Goal: Browse casually

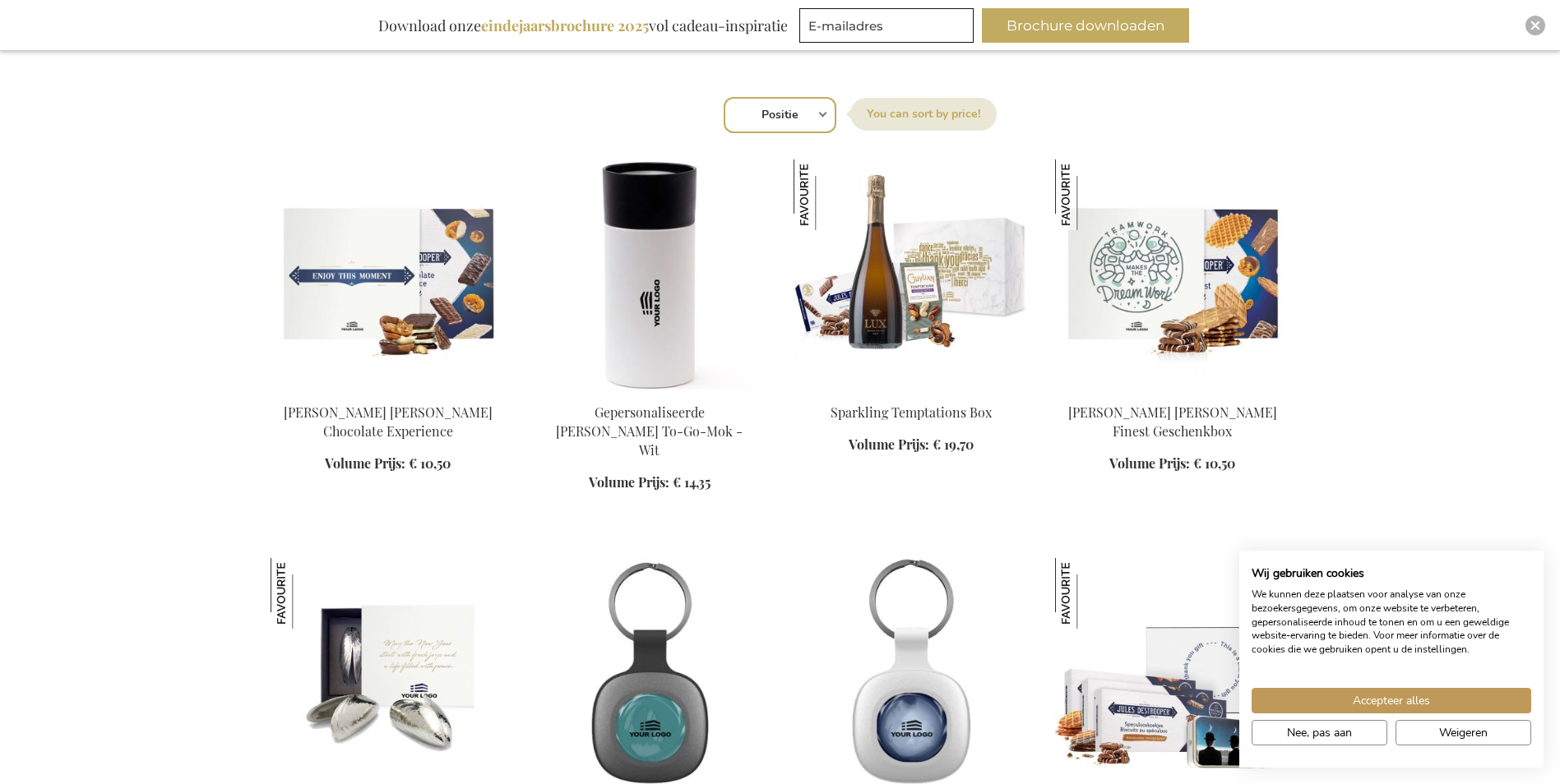
scroll to position [740, 0]
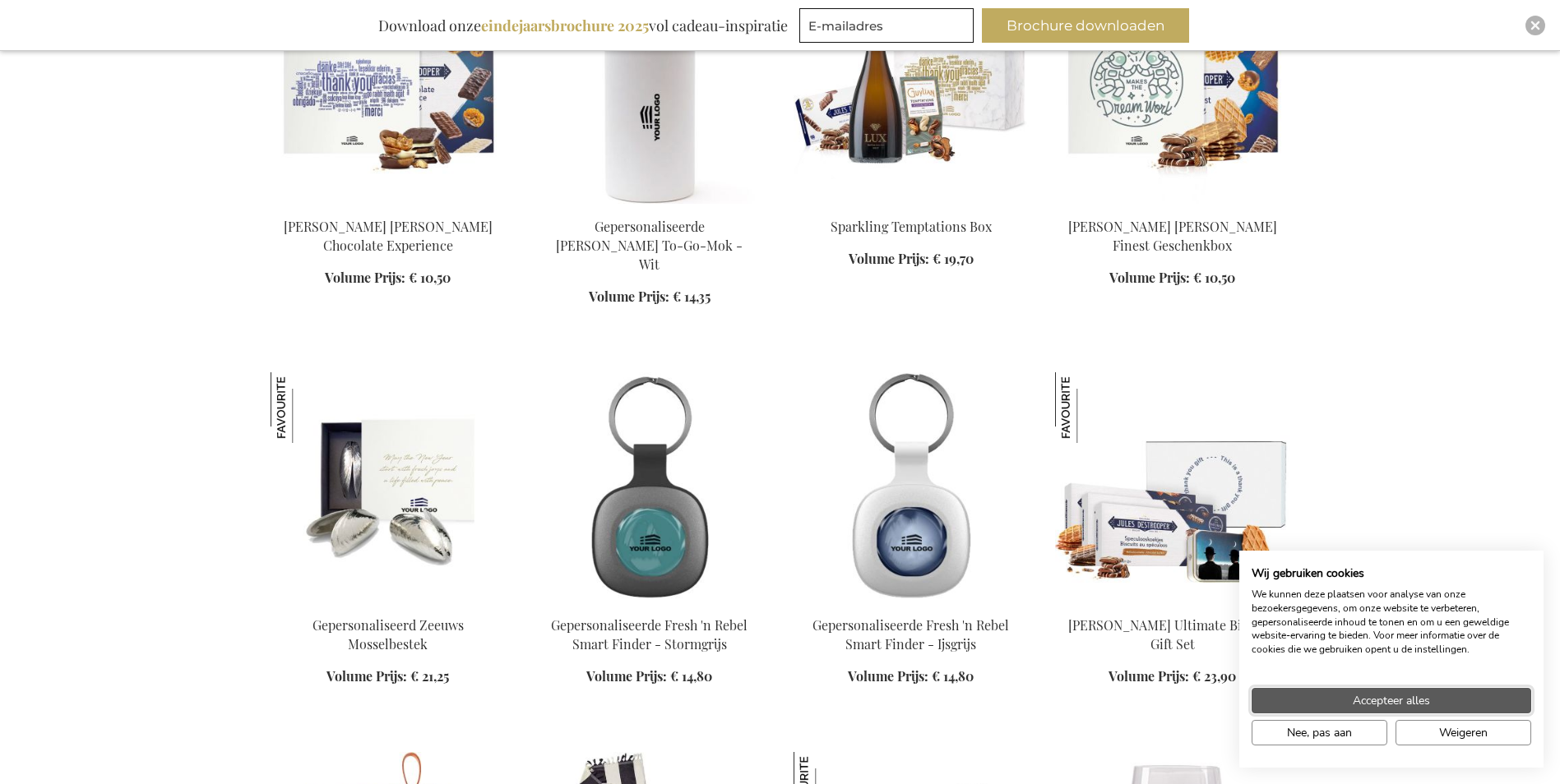
click at [1425, 705] on span "Accepteer alles" at bounding box center [1391, 701] width 77 height 17
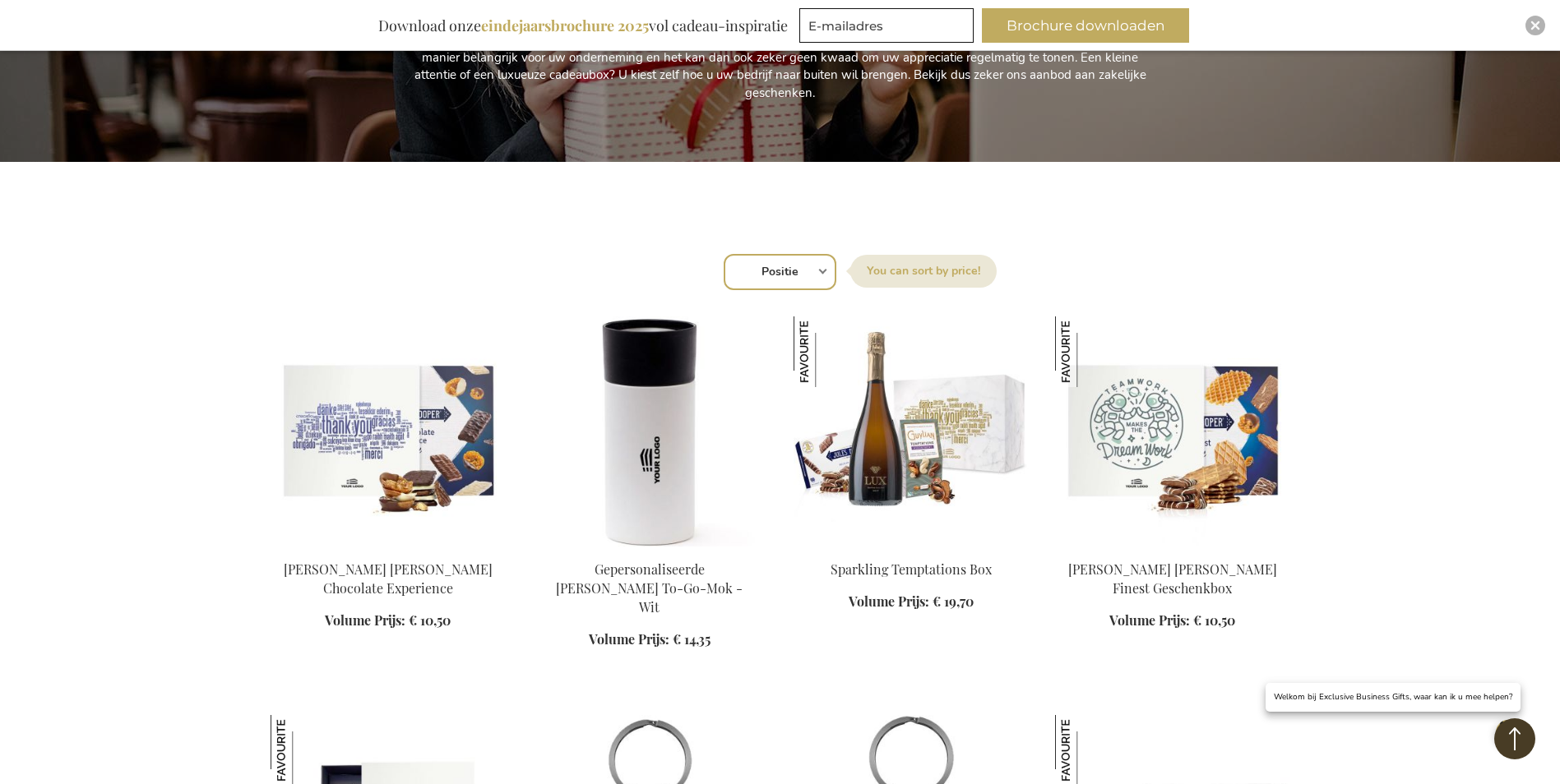
scroll to position [164, 0]
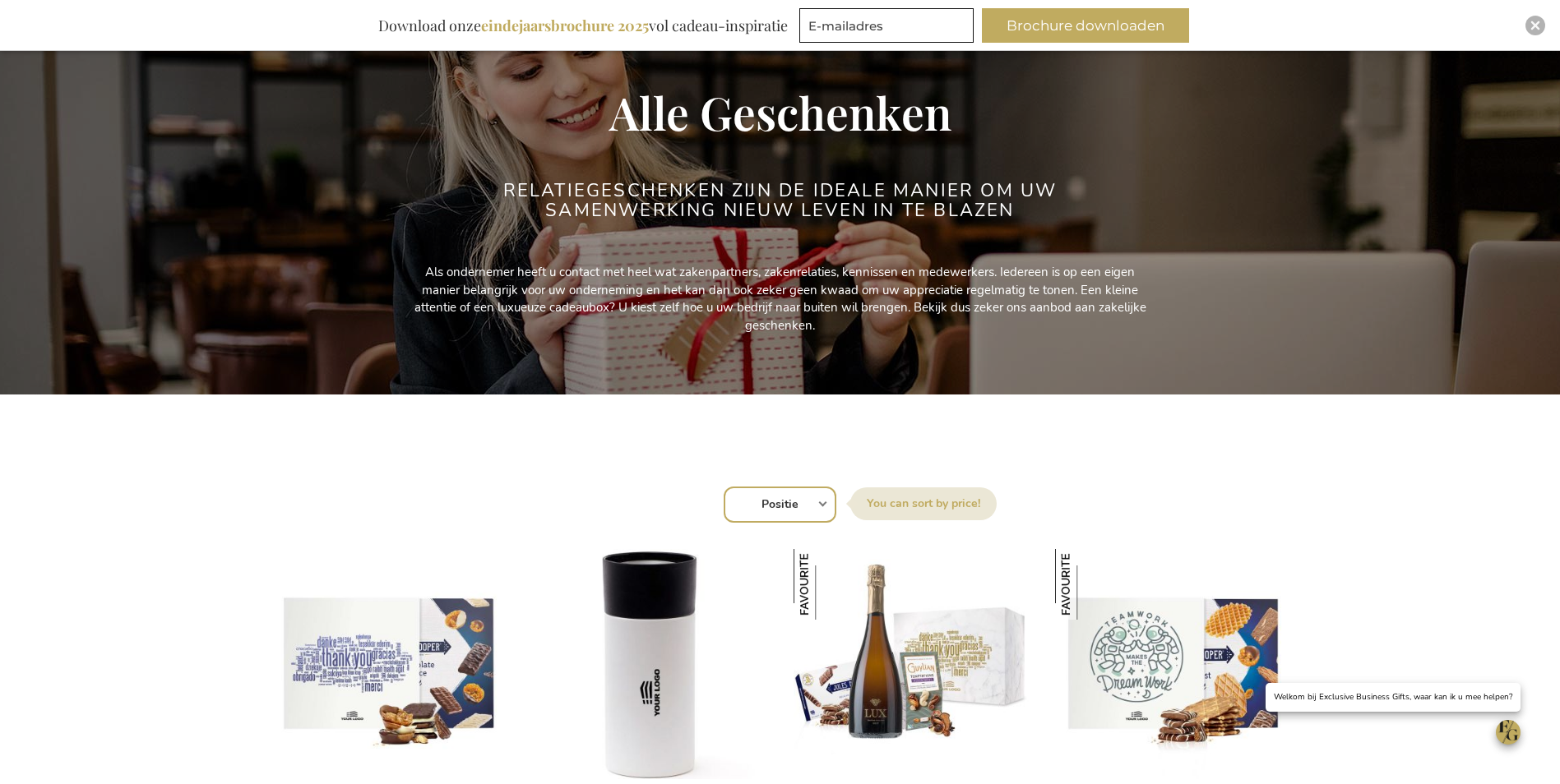
click at [794, 503] on select "Positie Best Sellers Meest bekeken Nieuw Biggest Saving Price: low to high Pric…" at bounding box center [780, 504] width 113 height 36
select select "price_asc"
click at [724, 487] on select "Positie Best Sellers Meest bekeken Nieuw Biggest Saving Price: low to high Pric…" at bounding box center [780, 504] width 113 height 36
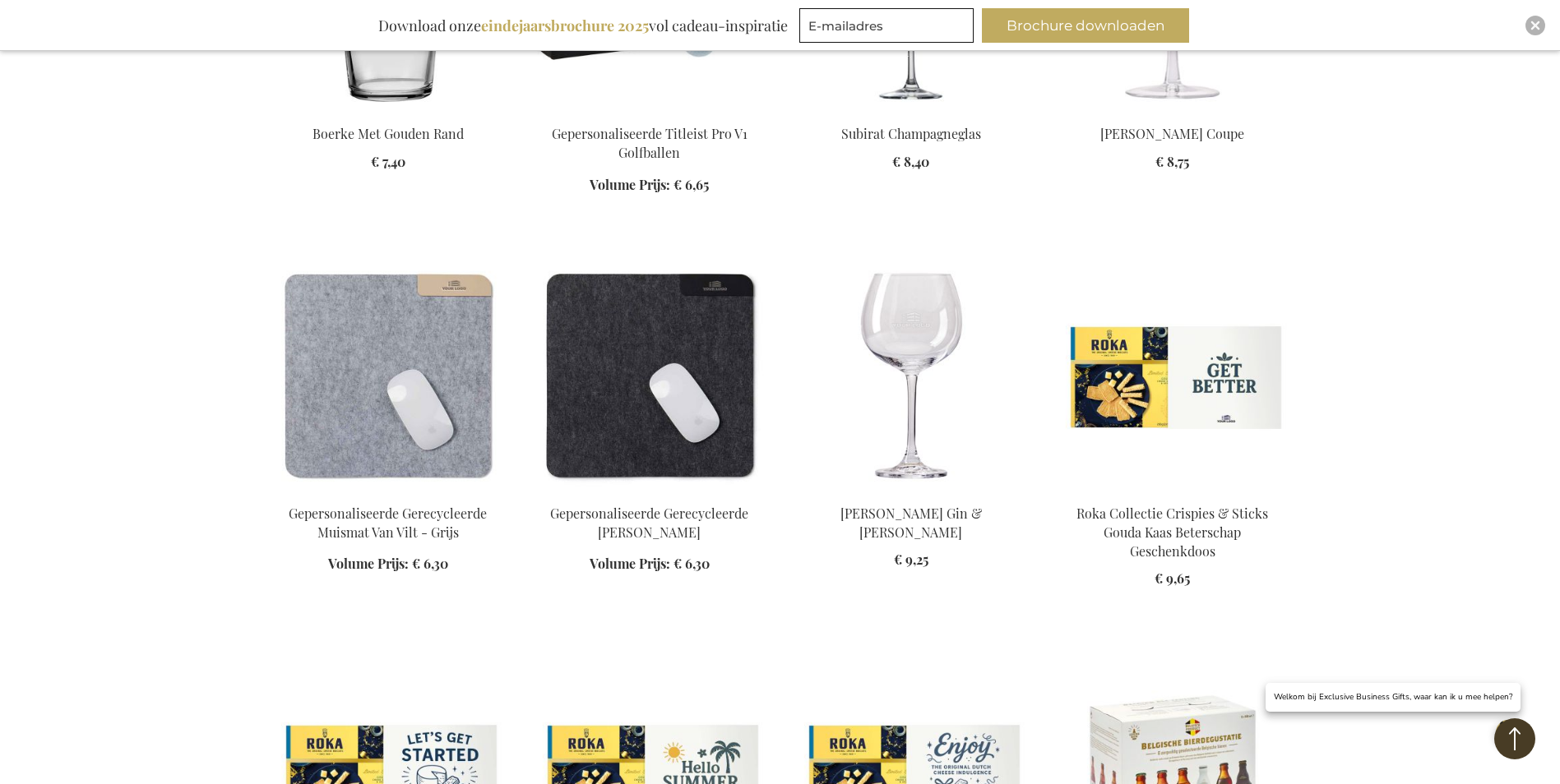
scroll to position [1809, 0]
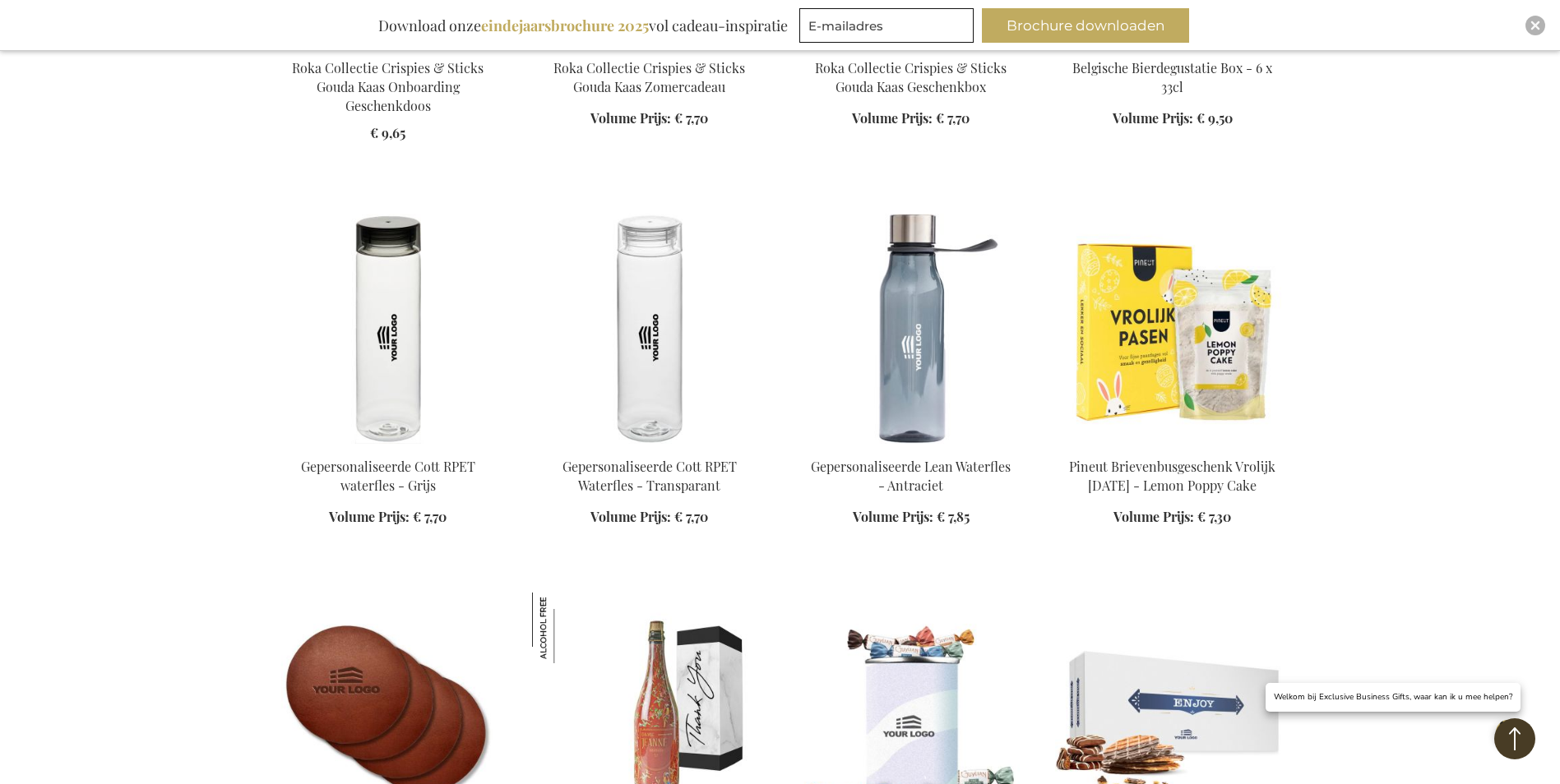
scroll to position [2713, 0]
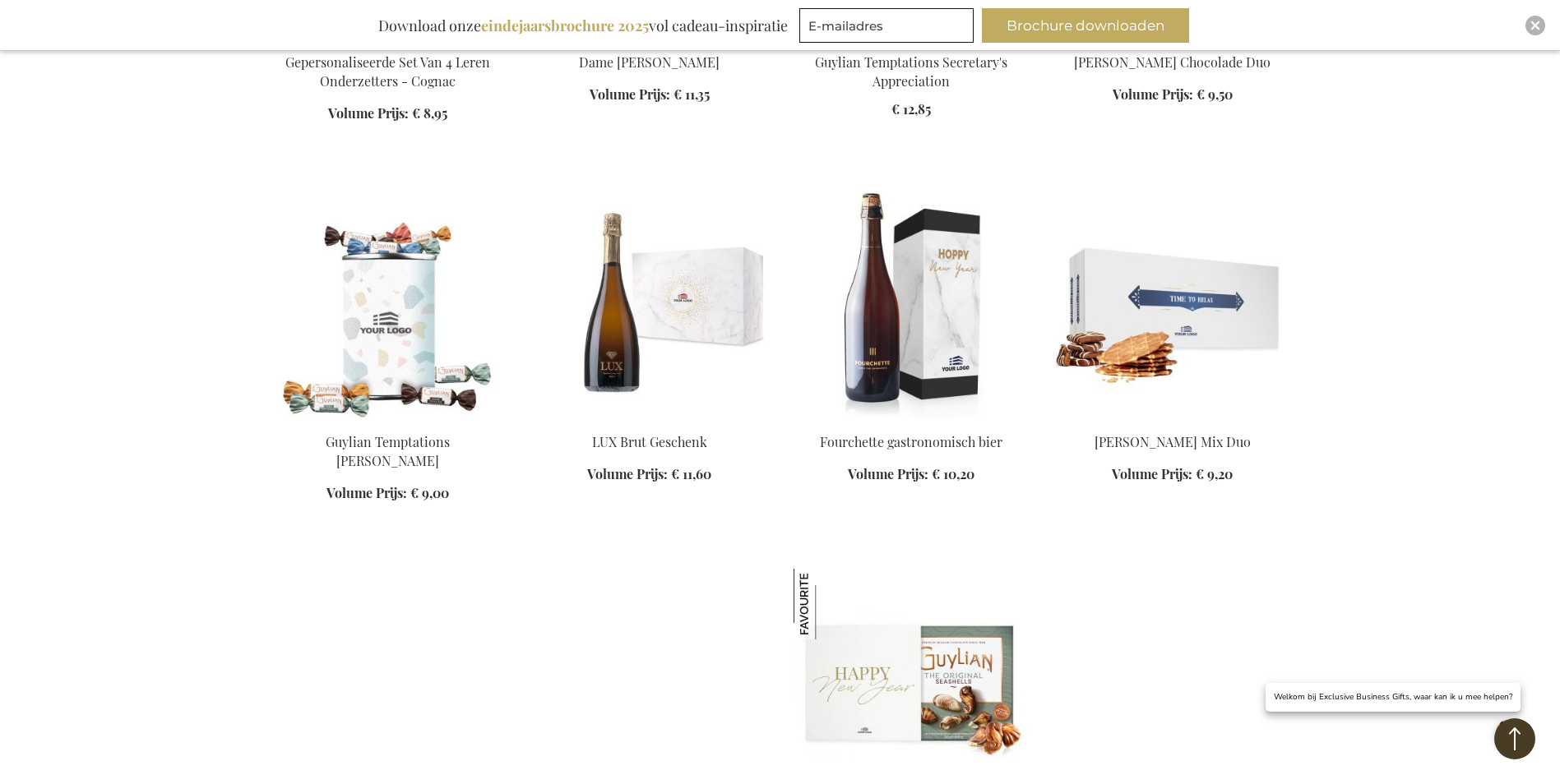
scroll to position [3370, 0]
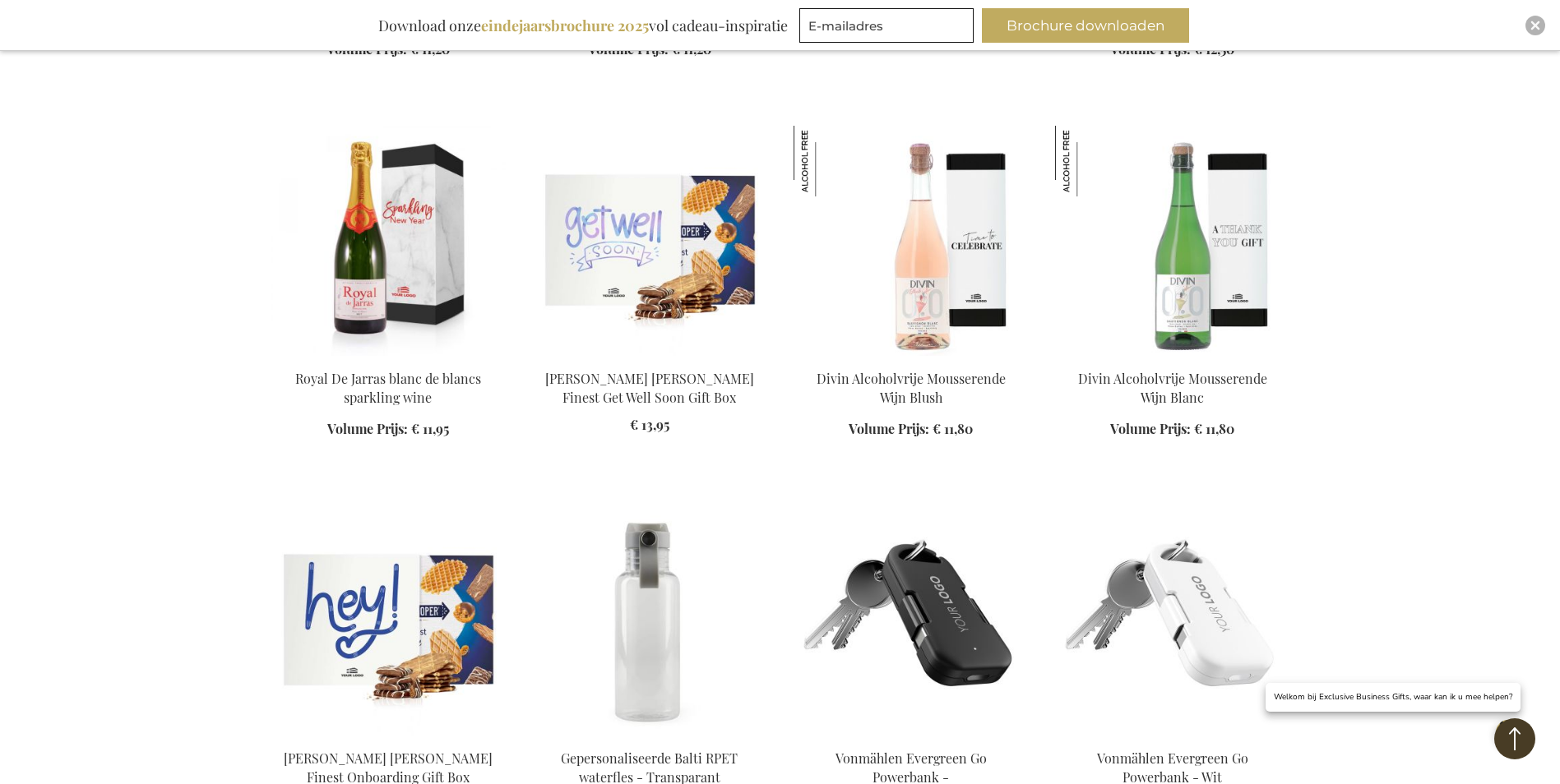
scroll to position [4768, 0]
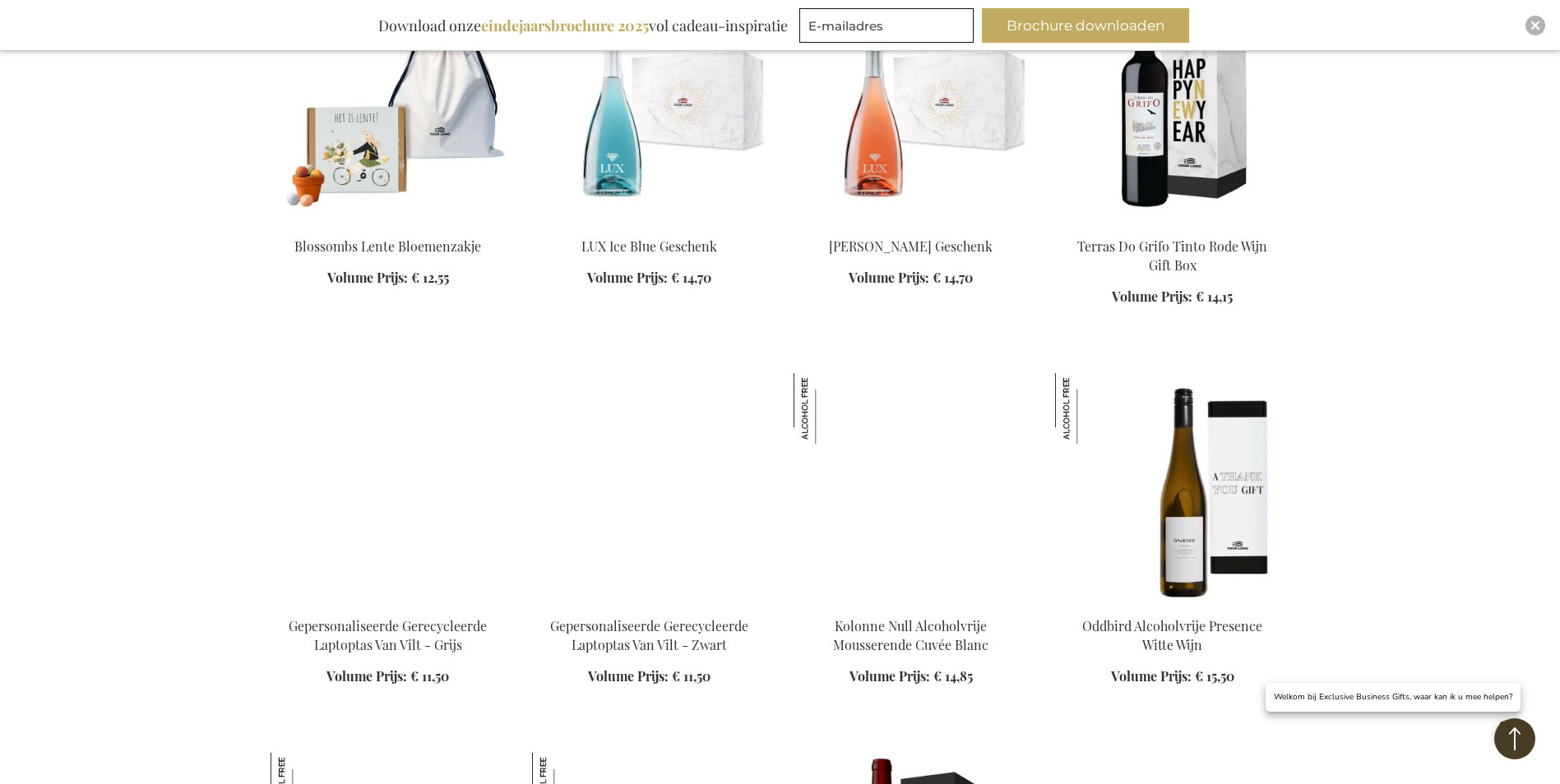
scroll to position [6742, 0]
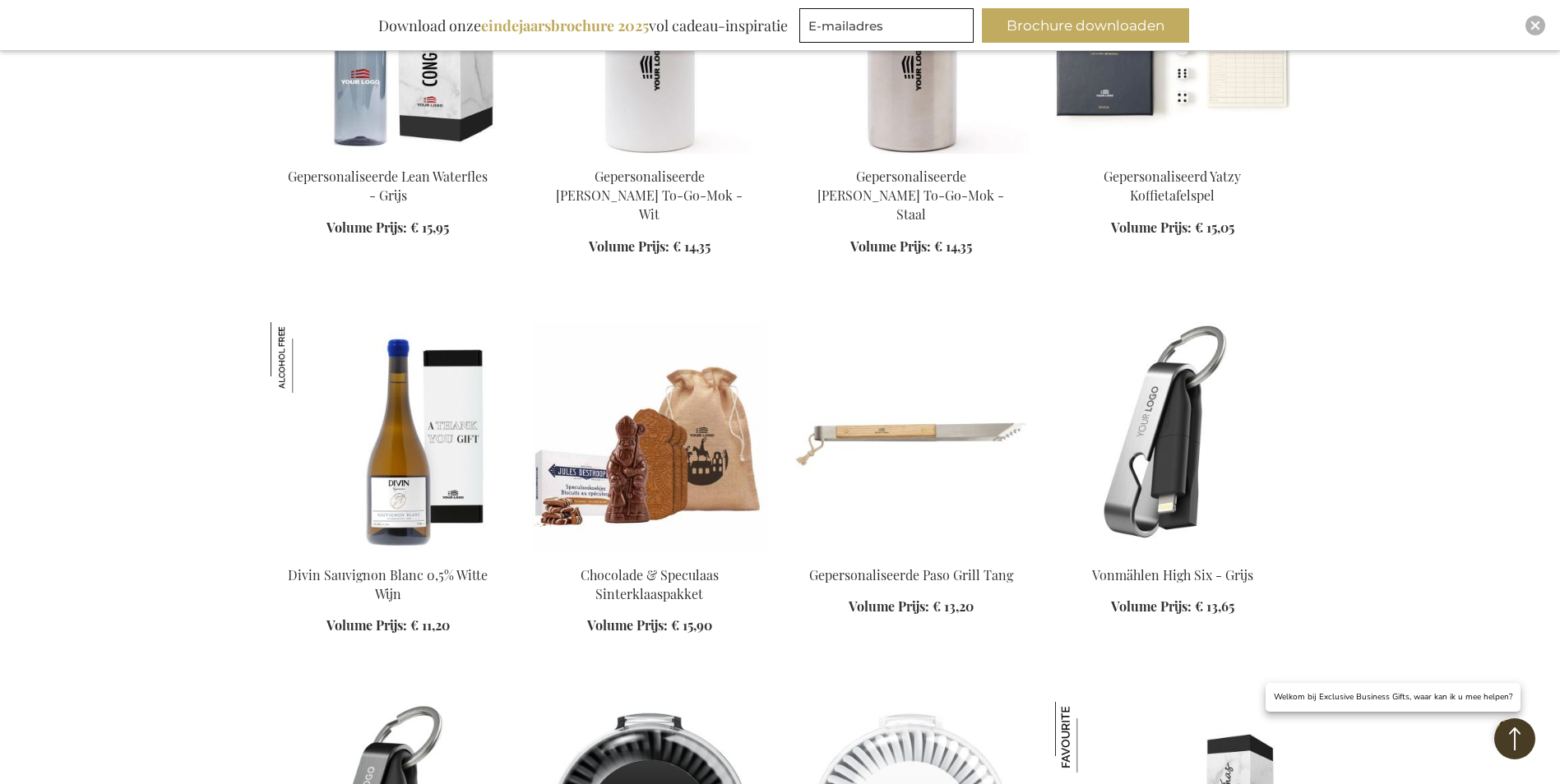
scroll to position [8550, 0]
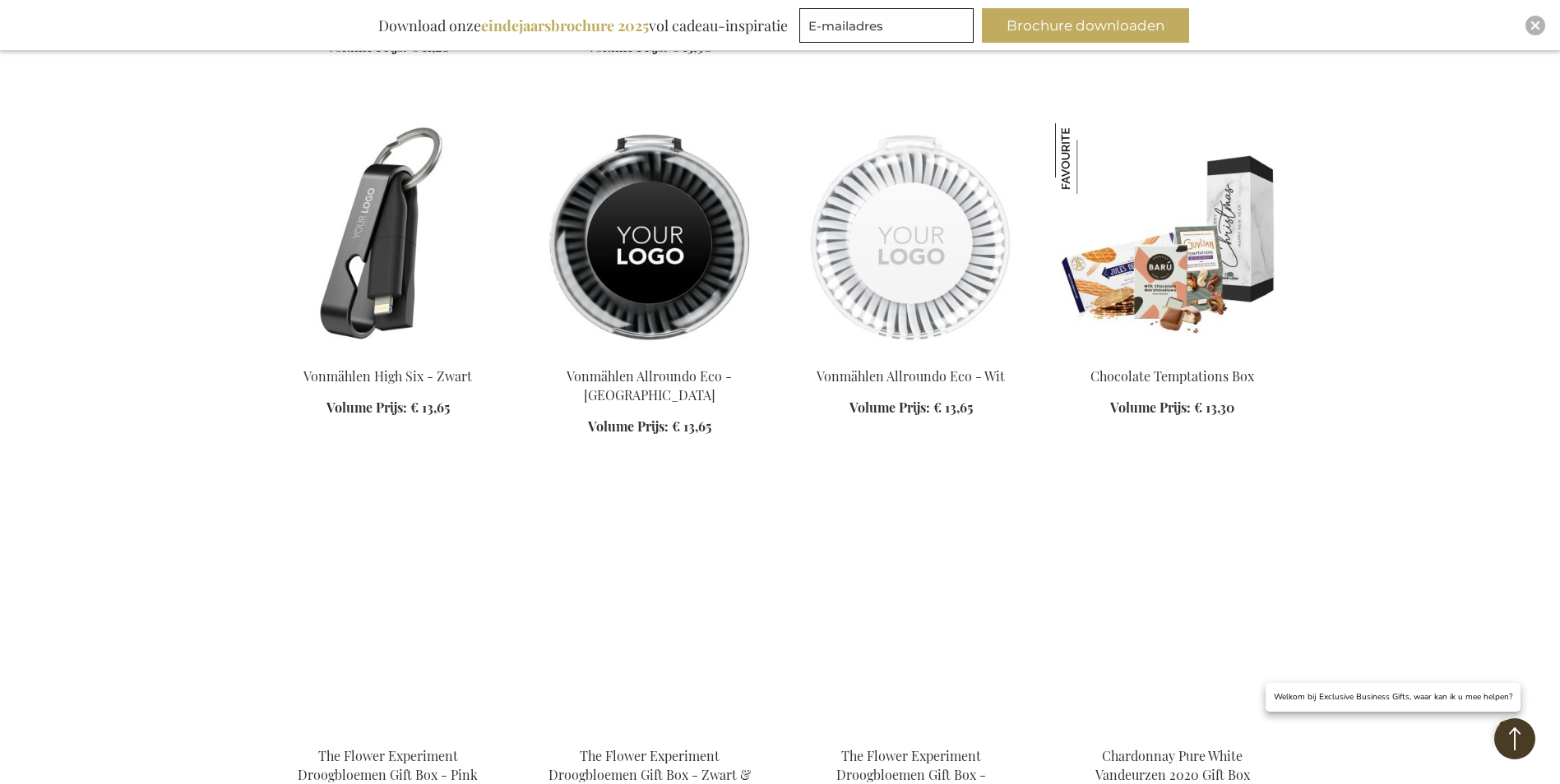
scroll to position [9207, 0]
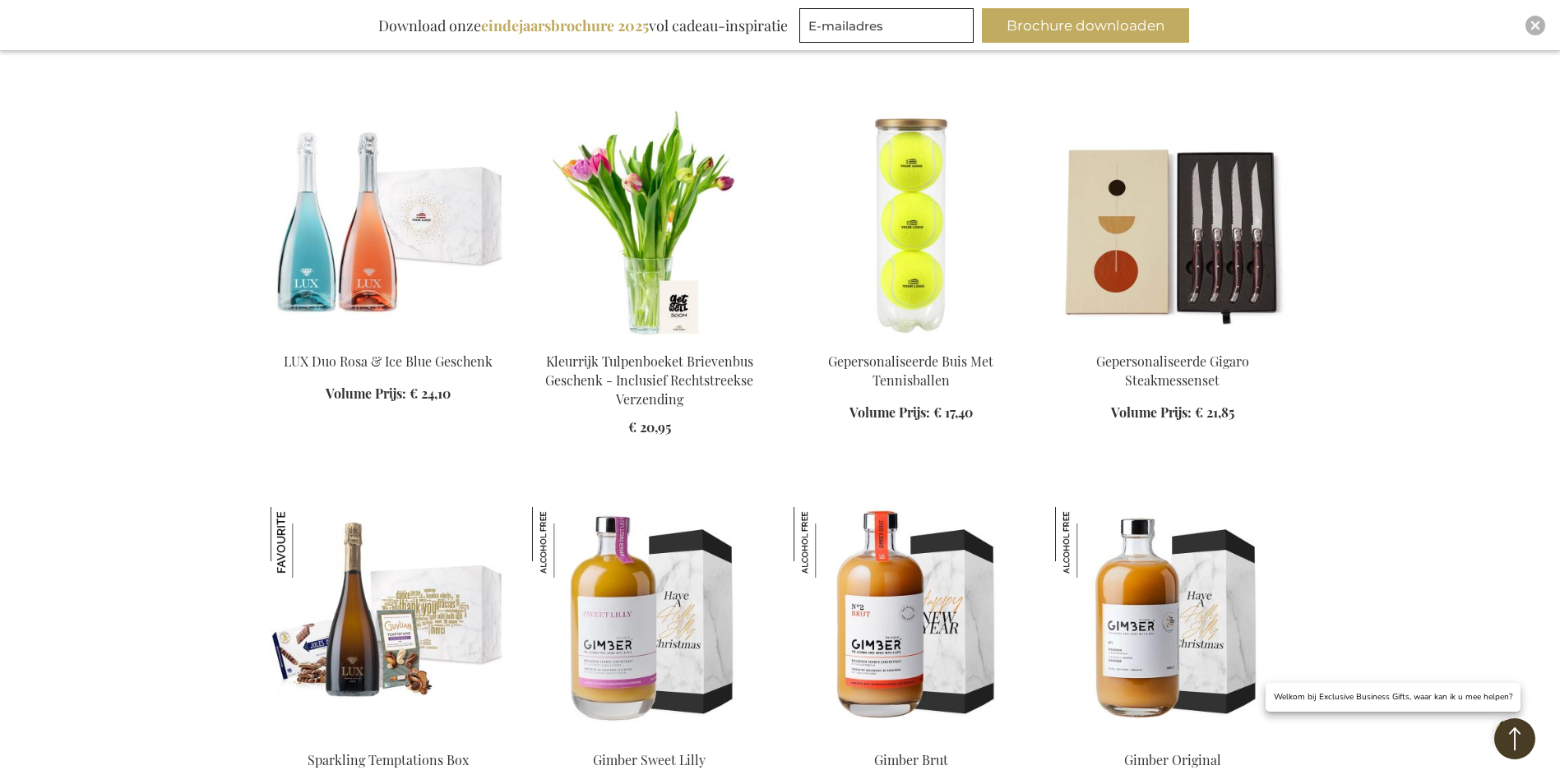
scroll to position [17511, 0]
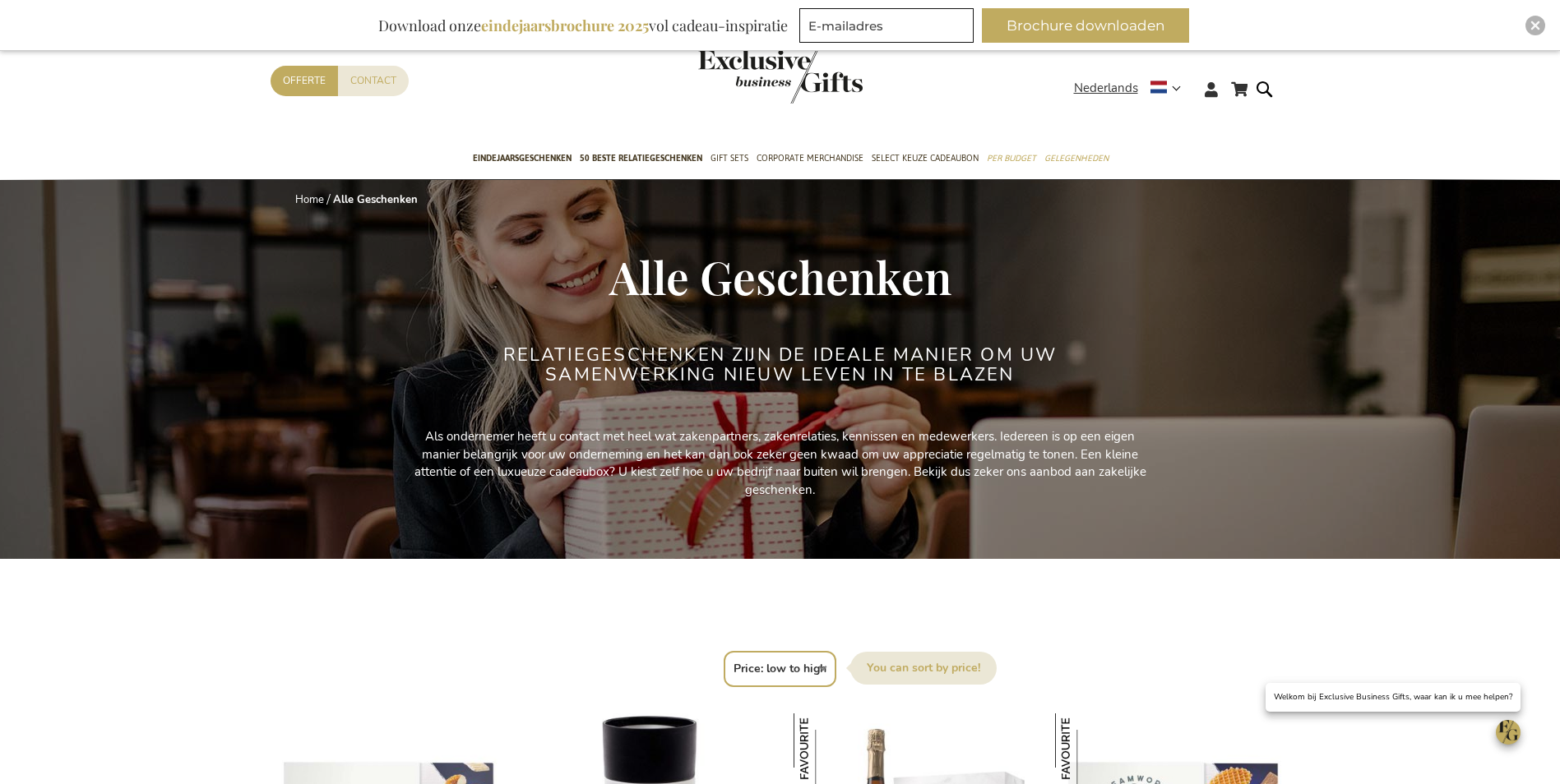
select select "price_asc"
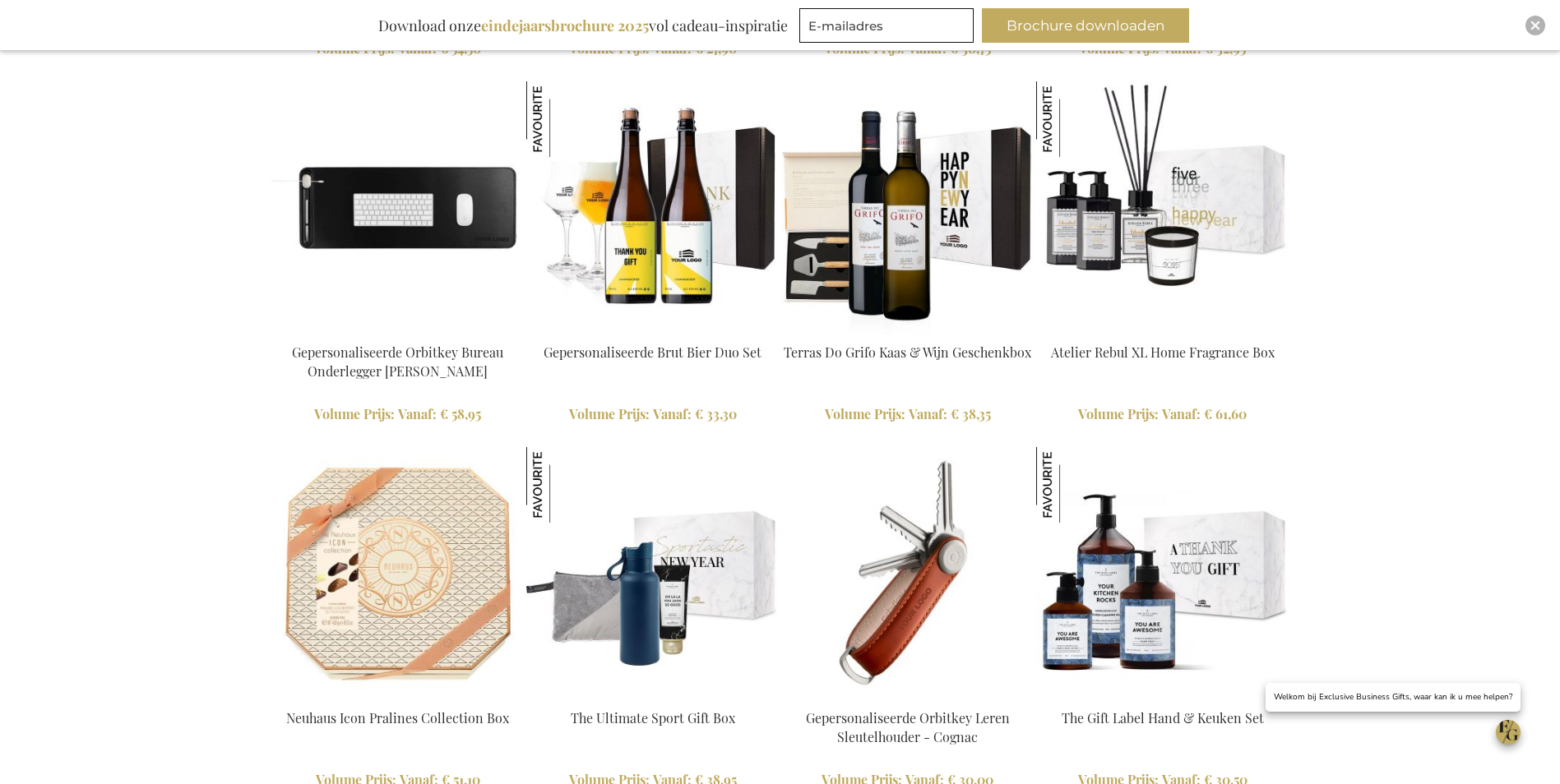
scroll to position [2713, 0]
